Goal: Information Seeking & Learning: Learn about a topic

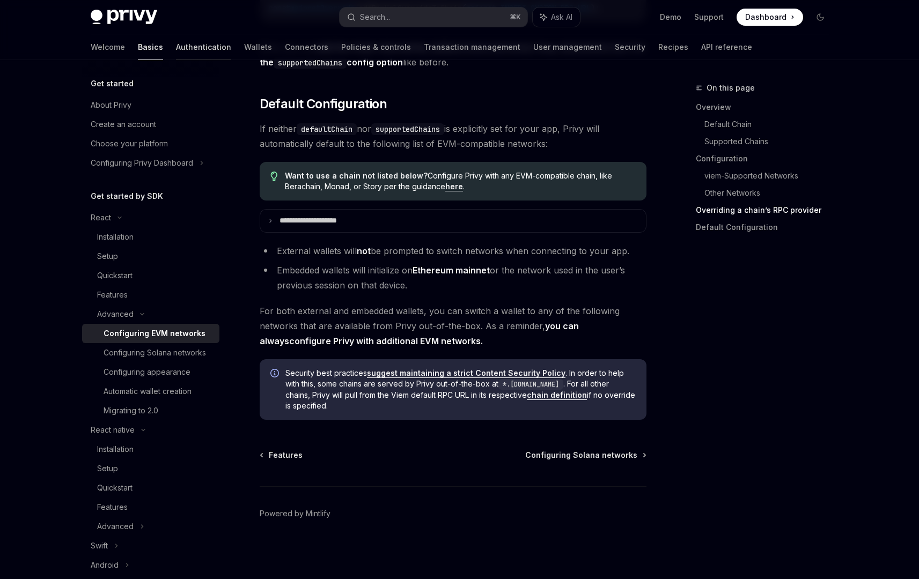
click at [176, 48] on link "Authentication" at bounding box center [203, 47] width 55 height 26
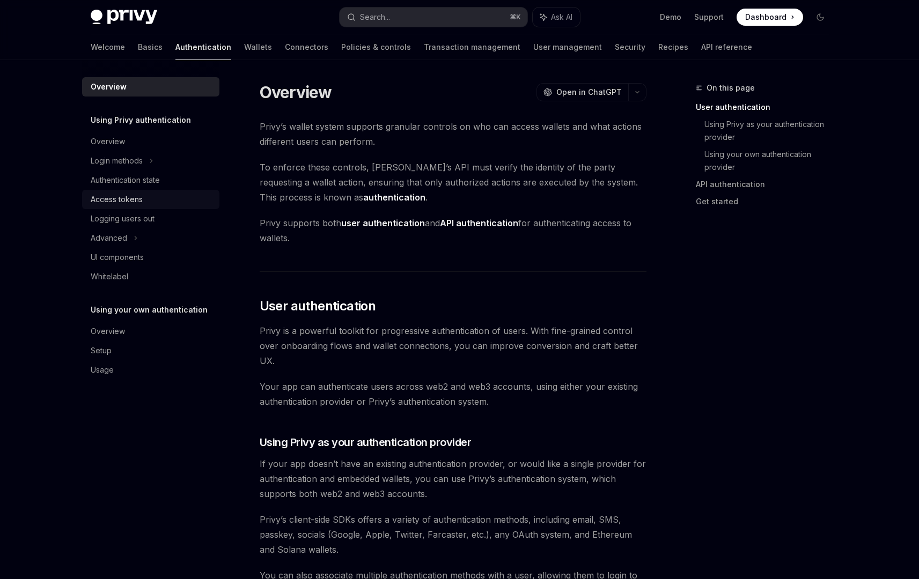
click at [154, 200] on div "Access tokens" at bounding box center [152, 199] width 122 height 13
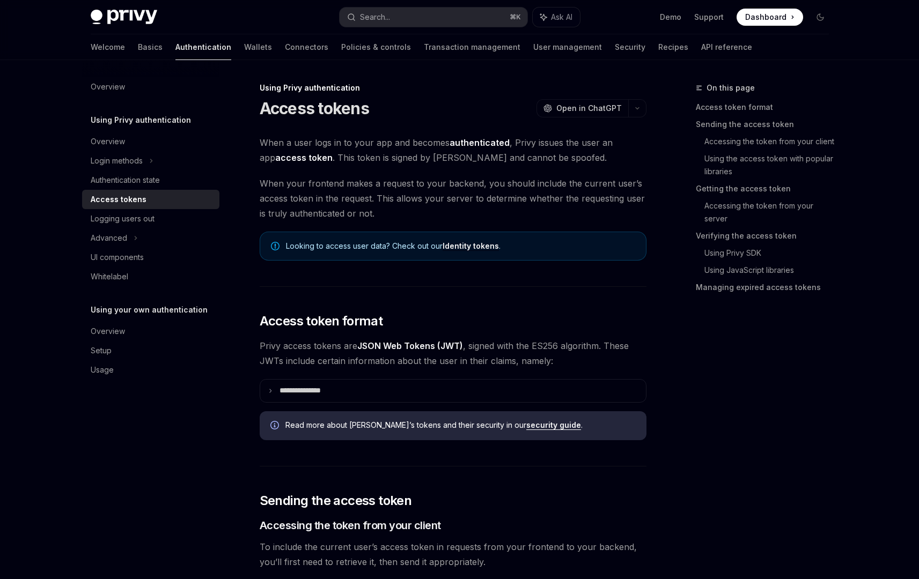
type textarea "*"
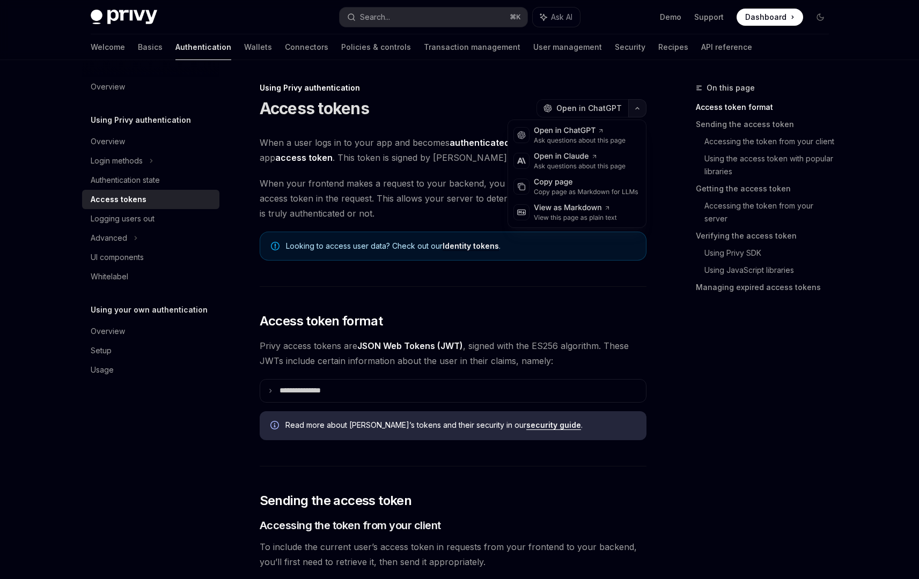
click at [637, 110] on icon "button" at bounding box center [637, 108] width 13 height 4
click at [611, 193] on div "Copy page as Markdown for LLMs" at bounding box center [586, 192] width 105 height 9
click at [485, 246] on link "Identity tokens" at bounding box center [471, 246] width 56 height 10
type textarea "*"
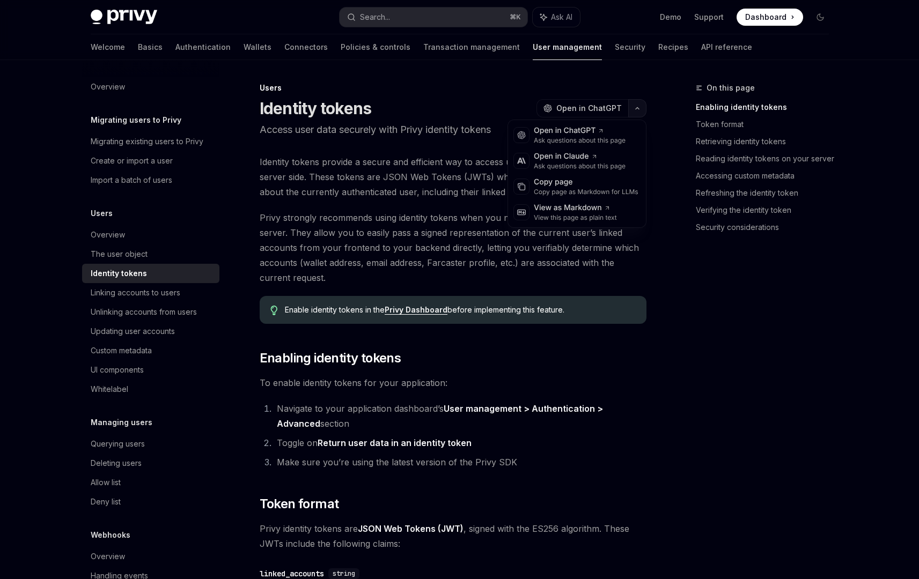
click at [636, 108] on icon "button" at bounding box center [637, 108] width 13 height 4
click at [603, 182] on div "Copy page" at bounding box center [586, 182] width 105 height 11
